Goal: Navigation & Orientation: Find specific page/section

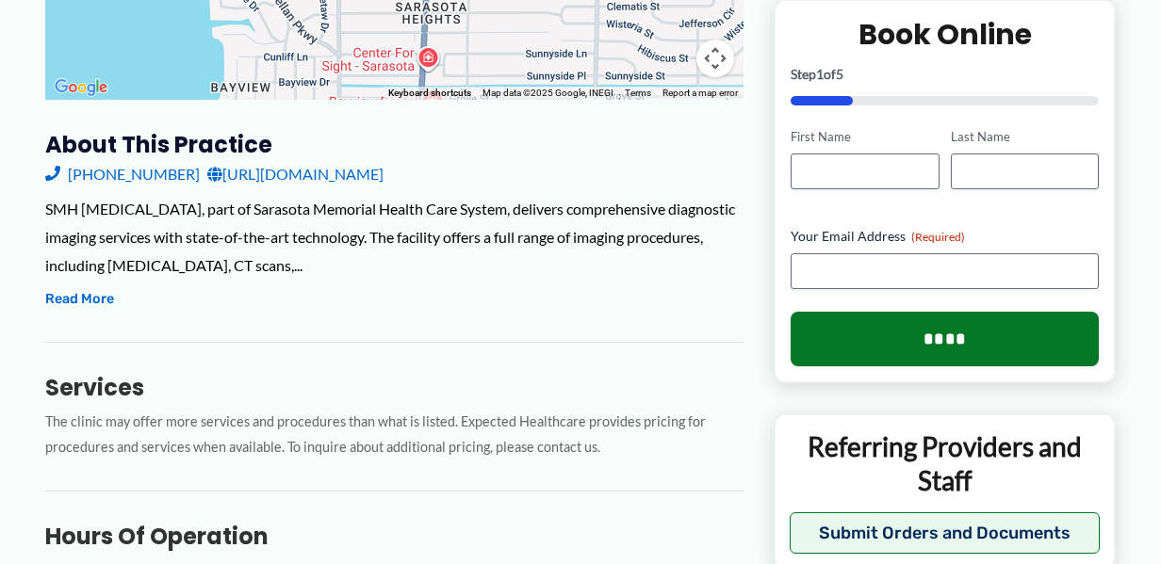
scroll to position [563, 0]
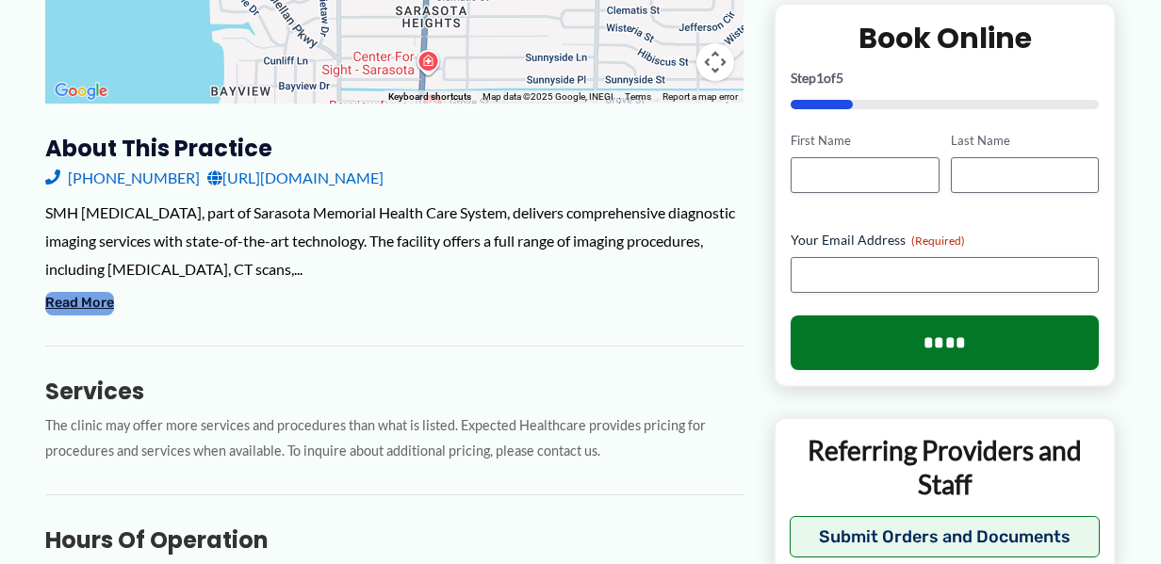
click at [90, 303] on button "Read More" at bounding box center [79, 303] width 69 height 23
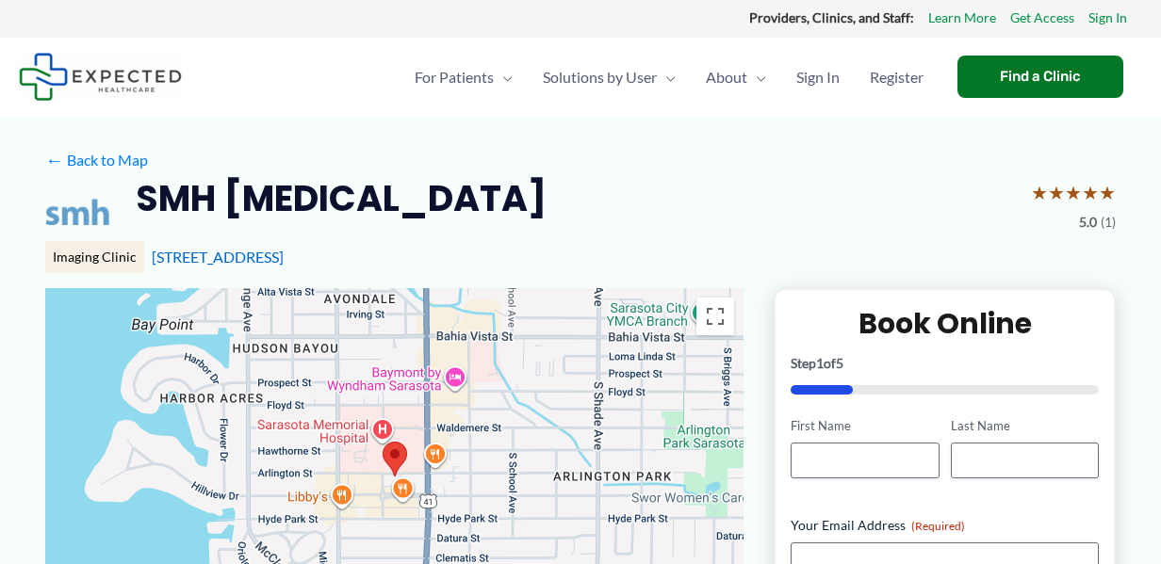
scroll to position [0, 0]
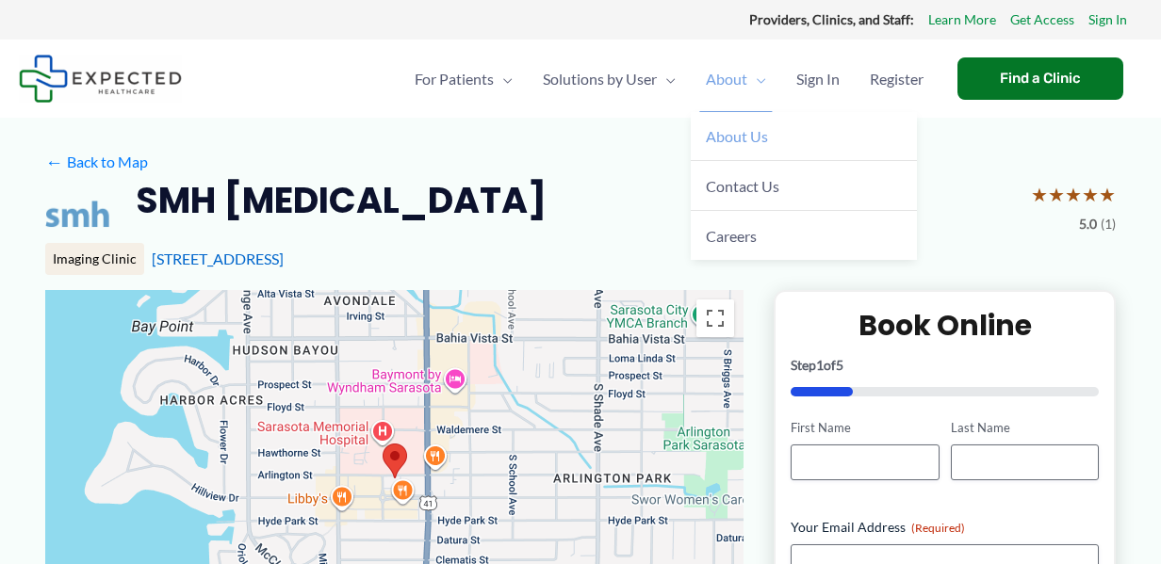
click at [732, 135] on span "About Us" at bounding box center [737, 136] width 62 height 18
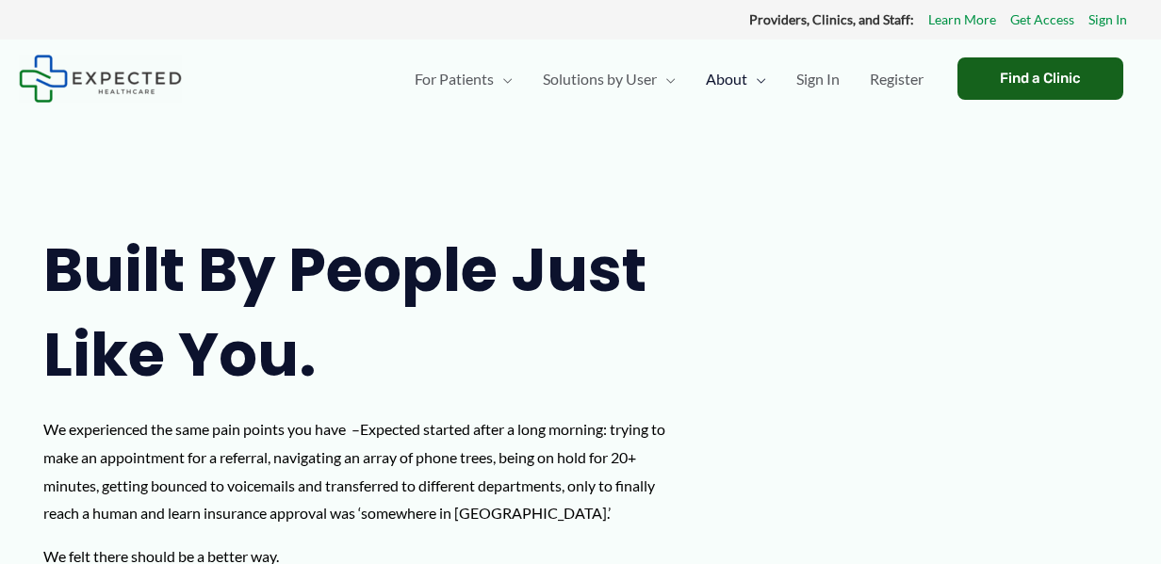
click at [1022, 78] on div "Find a Clinic" at bounding box center [1040, 78] width 166 height 42
